Goal: Transaction & Acquisition: Subscribe to service/newsletter

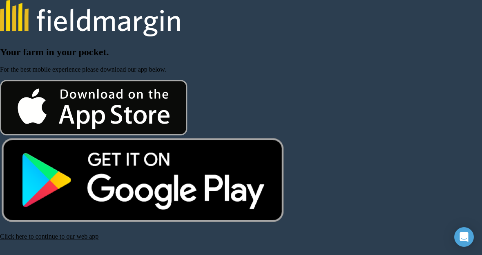
click at [116, 33] on img at bounding box center [90, 18] width 180 height 37
click at [156, 31] on img at bounding box center [90, 18] width 180 height 37
click at [89, 61] on div "Your farm in your pocket. For the best mobile experience please download our ap…" at bounding box center [241, 143] width 482 height 193
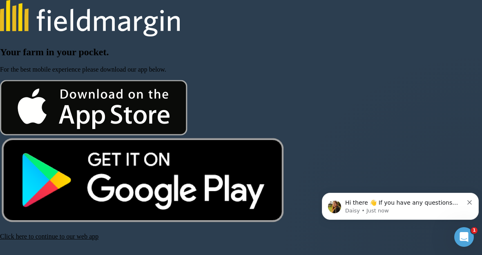
click at [462, 242] on div "Open Intercom Messenger" at bounding box center [464, 236] width 27 height 27
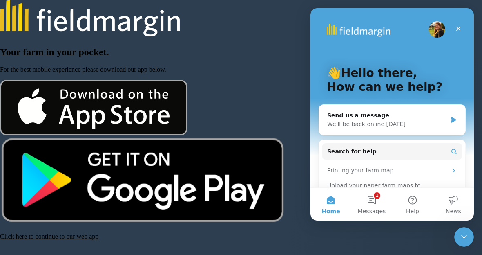
click at [375, 206] on button "1 Messages" at bounding box center [372, 204] width 41 height 33
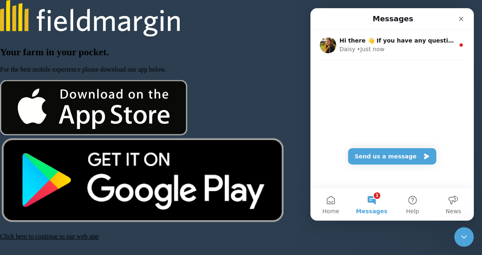
click at [456, 213] on span "News" at bounding box center [454, 211] width 16 height 6
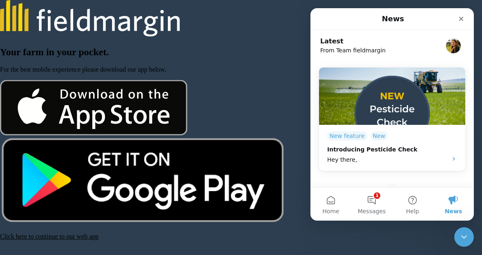
click at [464, 23] on div "Close" at bounding box center [461, 18] width 15 height 15
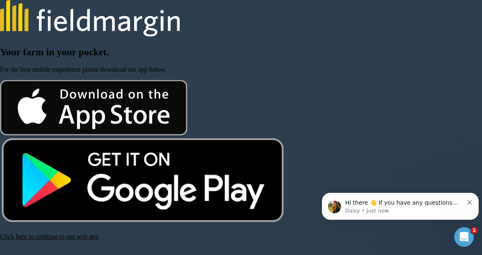
click at [282, 62] on div "Your farm in your pocket. For the best mobile experience please download our ap…" at bounding box center [241, 143] width 482 height 193
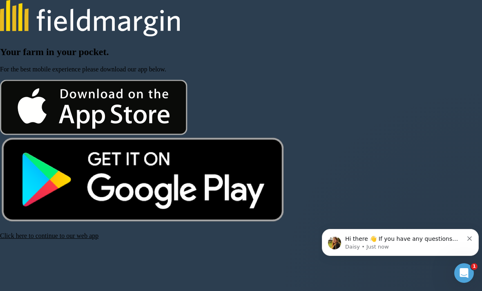
click at [63, 240] on link "Click here to continue to our web app" at bounding box center [49, 236] width 99 height 7
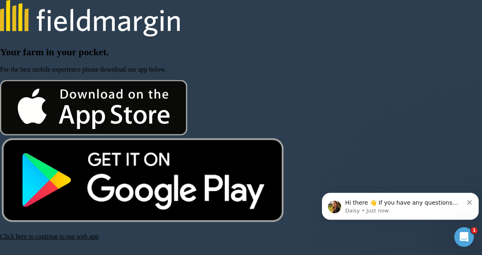
click at [71, 240] on link "Click here to continue to our web app" at bounding box center [49, 236] width 99 height 7
click at [68, 240] on link "Click here to continue to our web app" at bounding box center [49, 236] width 99 height 7
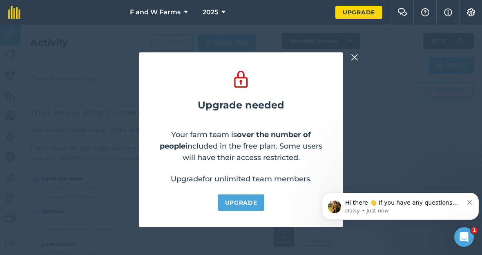
click at [478, 211] on div "Hi there 👋 If you have any questions about our pricing or which plan is right f…" at bounding box center [400, 206] width 157 height 27
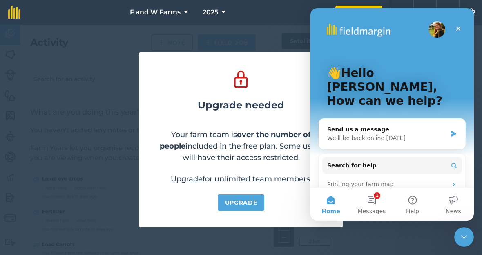
click at [435, 233] on div "Upgrade needed Your farm team is over the number of people included in the free…" at bounding box center [241, 140] width 482 height 230
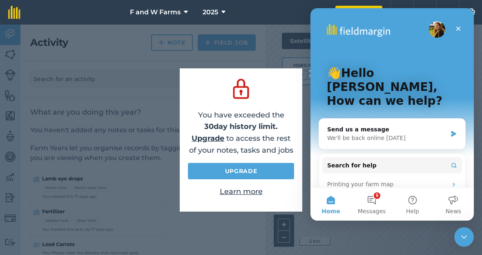
click at [461, 27] on icon "Close" at bounding box center [458, 28] width 7 height 7
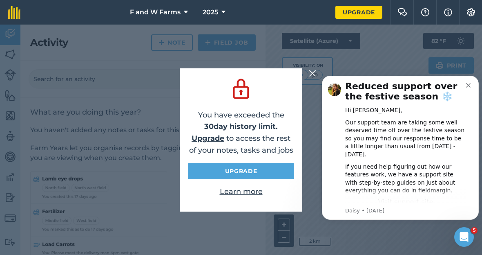
click at [315, 78] on img at bounding box center [312, 73] width 7 height 10
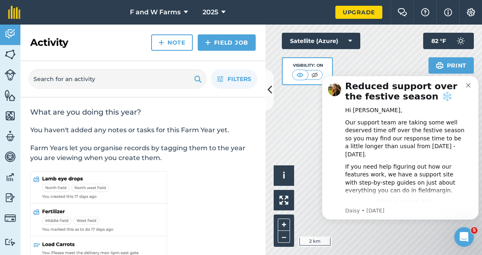
click at [472, 15] on img at bounding box center [471, 12] width 10 height 8
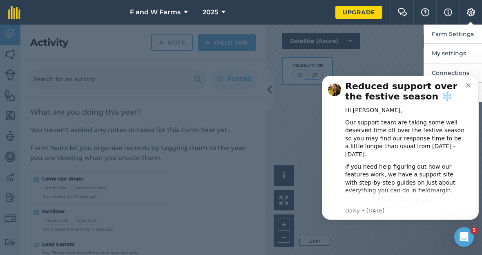
click at [468, 84] on icon "Dismiss notification" at bounding box center [468, 85] width 4 height 4
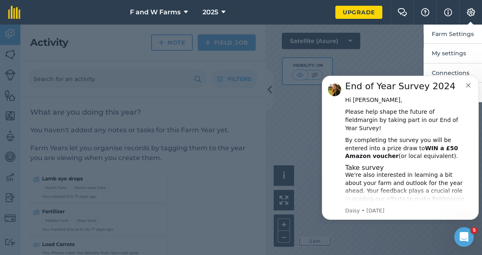
click at [468, 87] on icon "Dismiss notification" at bounding box center [468, 85] width 4 height 4
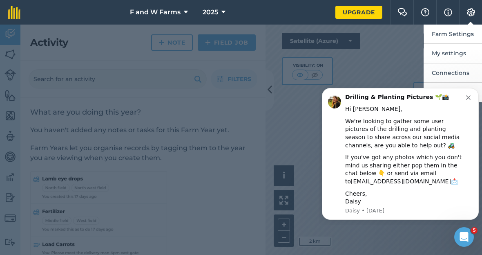
click at [469, 100] on icon "Dismiss notification" at bounding box center [468, 97] width 4 height 4
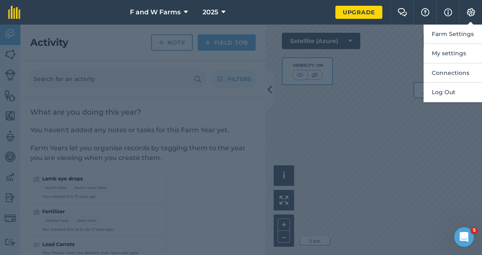
click at [417, 155] on div at bounding box center [241, 140] width 482 height 230
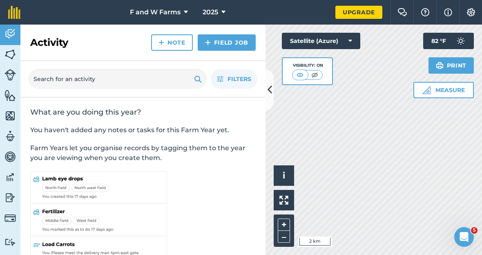
click at [9, 219] on img at bounding box center [9, 217] width 11 height 11
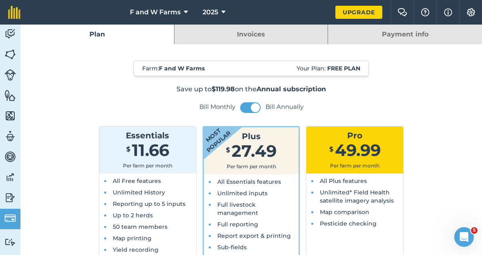
click at [409, 36] on link "Payment info" at bounding box center [405, 35] width 154 height 20
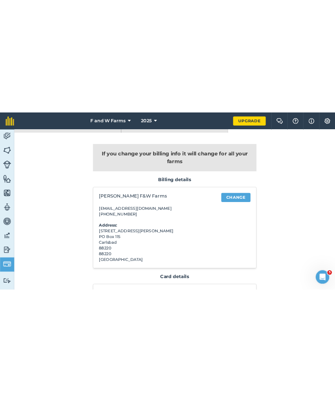
scroll to position [14, 0]
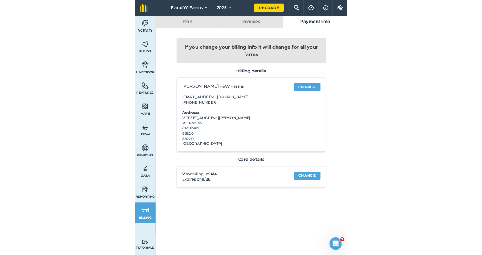
scroll to position [0, 0]
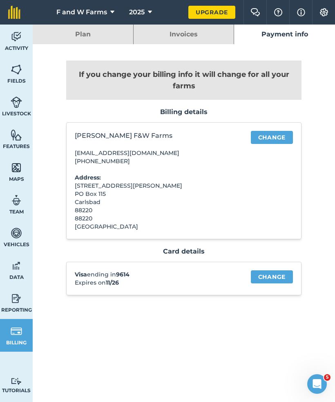
click at [268, 254] on link "Change" at bounding box center [272, 276] width 42 height 13
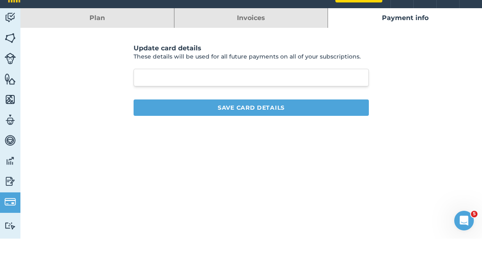
scroll to position [16, 0]
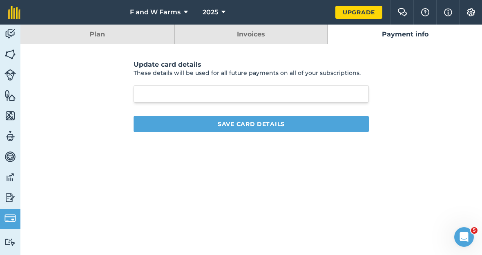
click at [164, 85] on div at bounding box center [251, 94] width 235 height 18
click at [192, 85] on div at bounding box center [251, 94] width 235 height 18
click at [203, 85] on div at bounding box center [251, 94] width 235 height 18
click at [274, 116] on button "Save card details" at bounding box center [251, 124] width 235 height 16
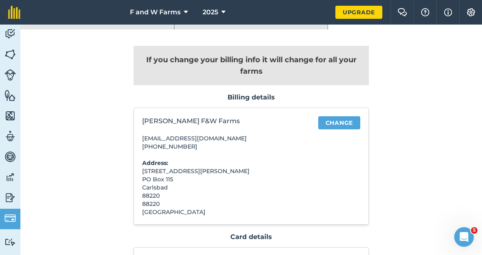
scroll to position [14, 0]
click at [13, 191] on img at bounding box center [9, 197] width 11 height 12
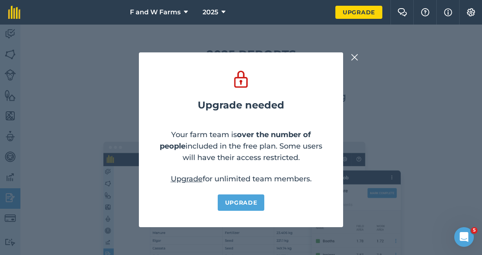
click at [253, 211] on link "Upgrade" at bounding box center [241, 202] width 47 height 16
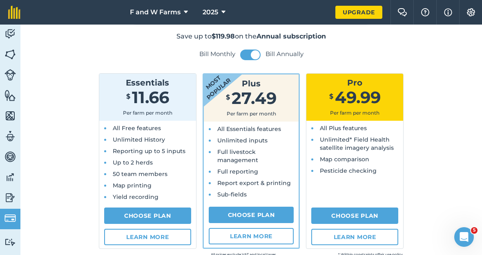
scroll to position [53, 0]
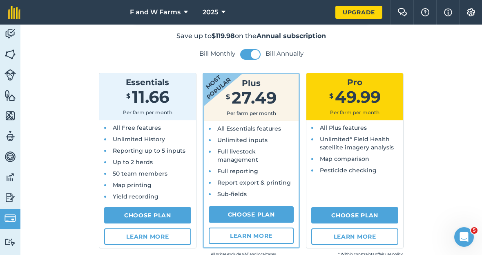
click at [371, 167] on div "All Plus features Unlimited* Field Health satellite imagery analysis Map compar…" at bounding box center [355, 161] width 97 height 83
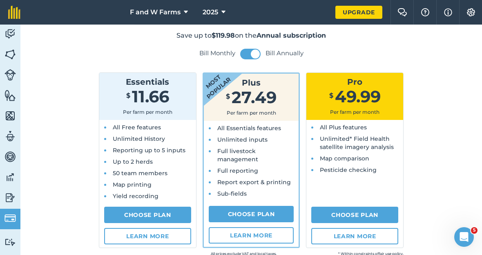
click at [371, 147] on ul "All Plus features Unlimited* Field Health satellite imagery analysis Map compar…" at bounding box center [355, 148] width 84 height 51
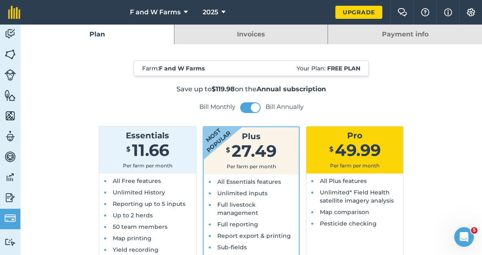
scroll to position [0, 0]
click at [304, 25] on link "Invoices" at bounding box center [252, 35] width 154 height 20
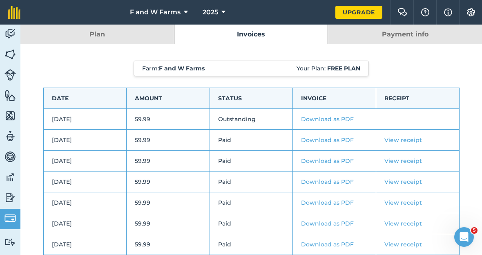
click at [103, 25] on link "Plan" at bounding box center [97, 35] width 154 height 20
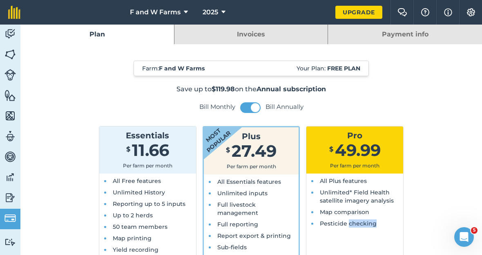
click at [254, 25] on link "Invoices" at bounding box center [252, 35] width 154 height 20
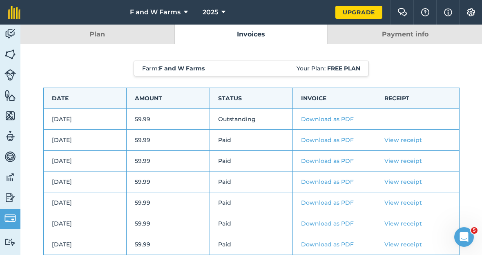
click at [329, 115] on link "Download as PDF" at bounding box center [327, 118] width 53 height 7
click at [408, 50] on div "Farm : F and W Farms Your Plan: Free plan Date Amount Status Invoice Receipt [D…" at bounding box center [251, 217] width 417 height 347
click at [404, 25] on link "Payment info" at bounding box center [405, 35] width 154 height 20
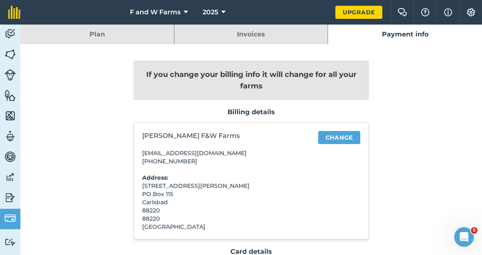
click at [105, 25] on link "Plan" at bounding box center [97, 35] width 154 height 20
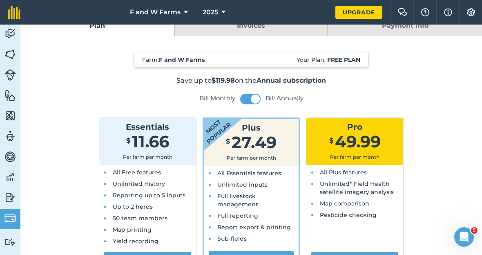
scroll to position [9, 0]
click at [244, 94] on button at bounding box center [250, 99] width 20 height 11
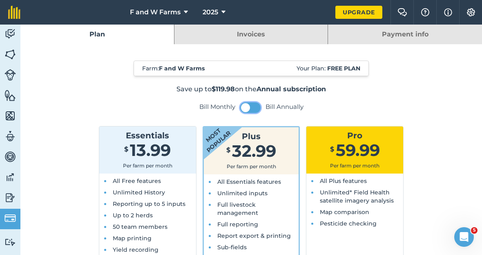
scroll to position [0, 0]
click at [12, 28] on img at bounding box center [9, 34] width 11 height 12
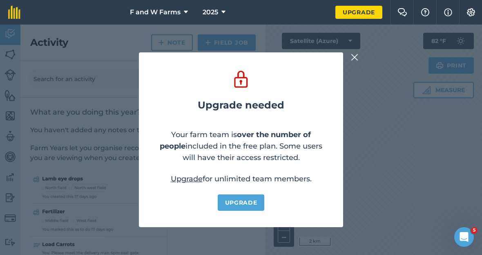
click at [249, 211] on link "Upgrade" at bounding box center [241, 202] width 47 height 16
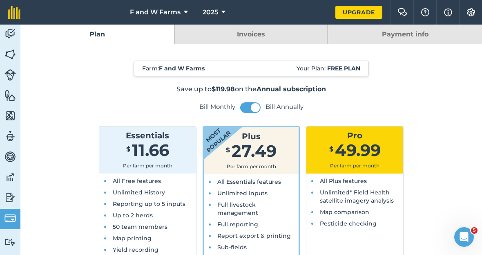
click at [12, 48] on img at bounding box center [9, 54] width 11 height 12
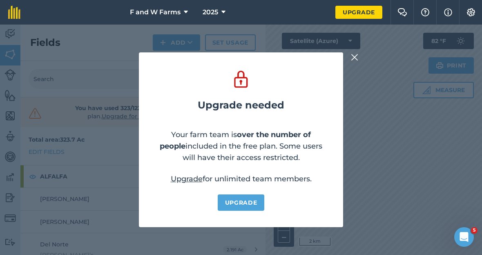
click at [352, 62] on img at bounding box center [354, 57] width 7 height 10
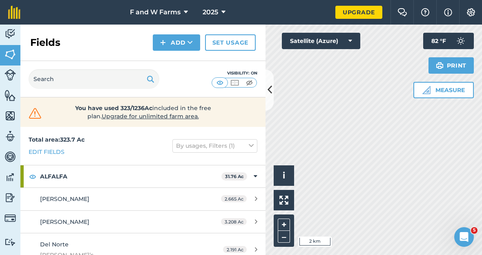
click at [7, 69] on img at bounding box center [9, 74] width 11 height 11
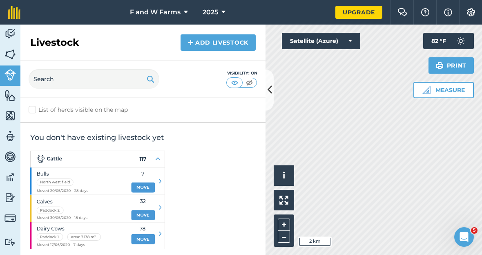
click at [8, 48] on img at bounding box center [9, 54] width 11 height 12
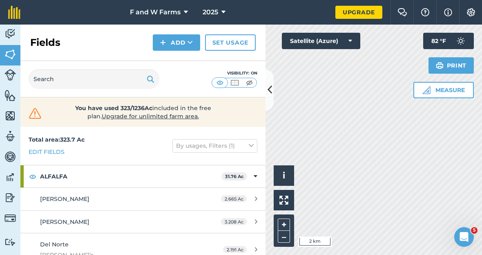
click at [7, 28] on img at bounding box center [9, 34] width 11 height 12
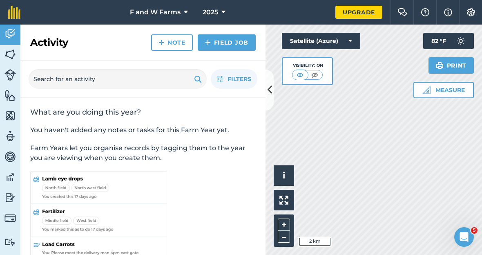
click at [12, 212] on img at bounding box center [9, 217] width 11 height 11
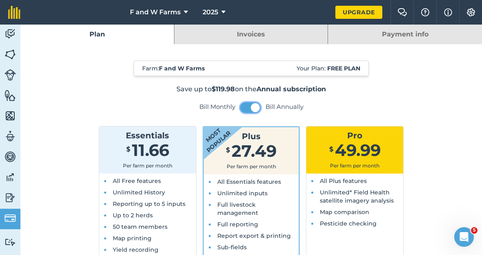
click at [247, 102] on button at bounding box center [250, 107] width 20 height 11
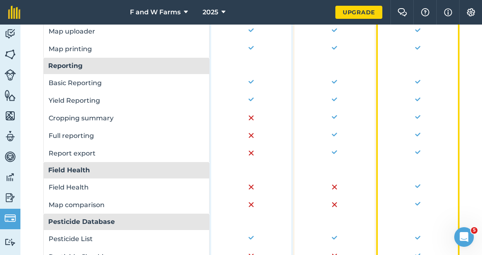
scroll to position [591, 0]
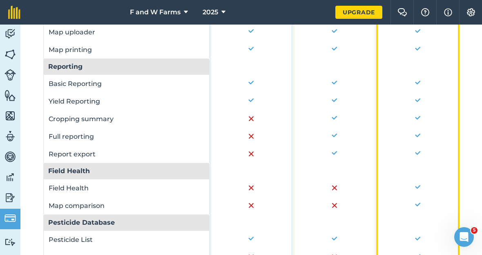
select select "c333f8ae-3c08-4337-b93a-84218057e287"
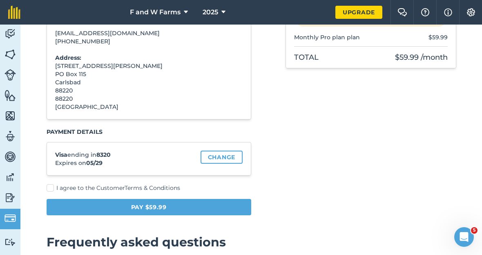
scroll to position [116, 0]
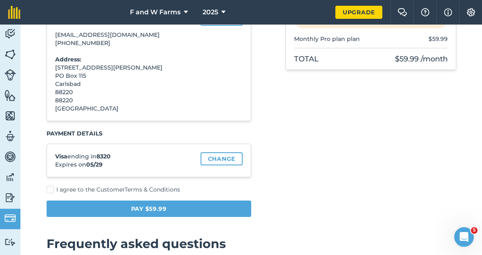
click at [54, 193] on label "I agree to the Customer Terms & Conditions" at bounding box center [149, 189] width 205 height 9
checkbox input "true"
click at [232, 208] on button "Pay $59.99" at bounding box center [149, 208] width 205 height 16
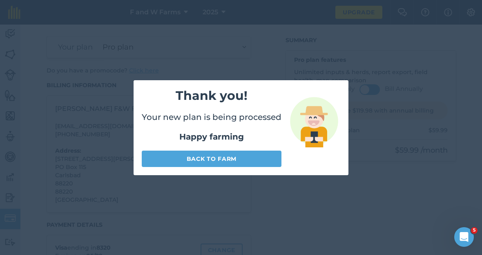
scroll to position [25, 0]
click at [256, 167] on link "Back to farm" at bounding box center [212, 158] width 140 height 16
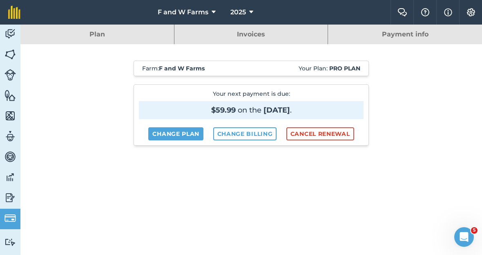
scroll to position [7, 0]
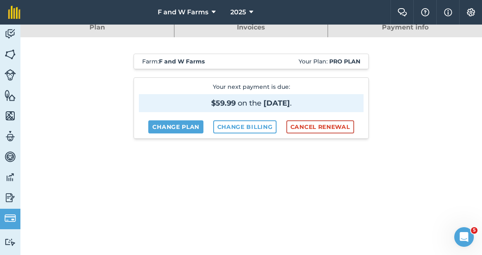
click at [15, 37] on img at bounding box center [9, 34] width 11 height 12
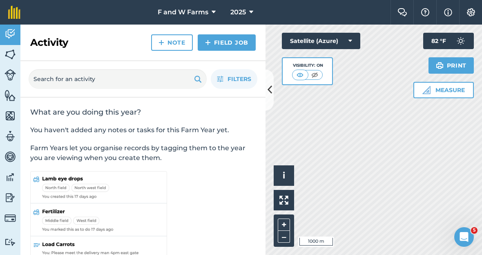
click at [202, 237] on div "What are you doing this year? You haven't added any notes or tasks for this Far…" at bounding box center [142, 199] width 245 height 204
click at [10, 219] on img at bounding box center [9, 217] width 11 height 11
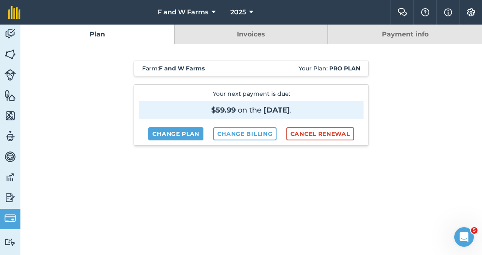
click at [11, 36] on img at bounding box center [9, 34] width 11 height 12
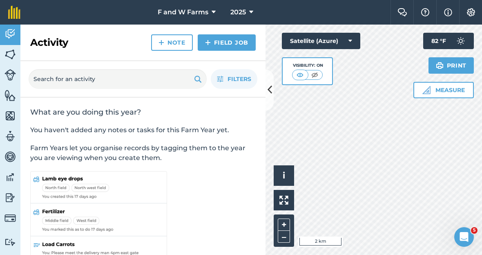
click at [13, 39] on img at bounding box center [9, 34] width 11 height 12
click at [263, 40] on div "Activity Note Field Job" at bounding box center [142, 43] width 245 height 36
click at [315, 73] on img at bounding box center [315, 75] width 10 height 8
click at [296, 78] on img at bounding box center [301, 75] width 10 height 8
click at [286, 186] on button "i" at bounding box center [284, 175] width 20 height 20
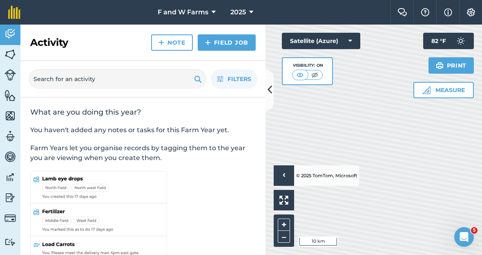
click at [282, 246] on div "+ –" at bounding box center [284, 230] width 20 height 32
click at [283, 204] on img at bounding box center [284, 199] width 9 height 9
